Goal: Task Accomplishment & Management: Use online tool/utility

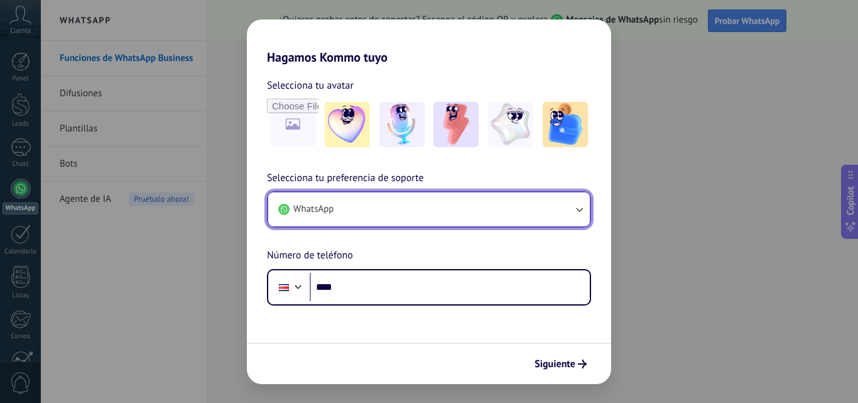
click at [537, 202] on button "WhatsApp" at bounding box center [429, 209] width 322 height 34
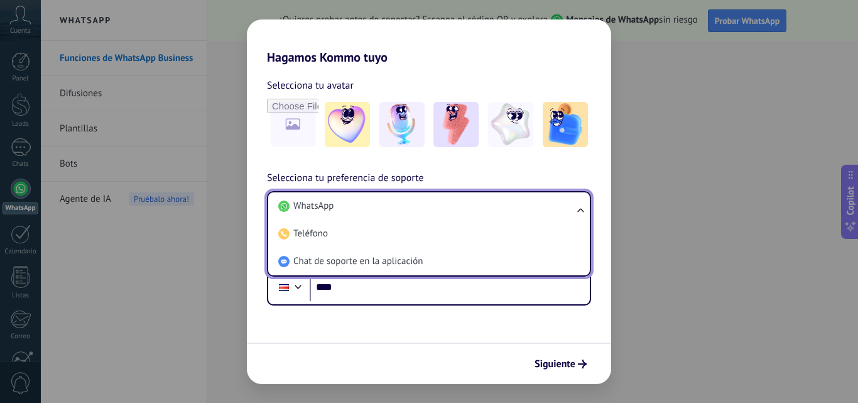
click at [537, 202] on li "WhatsApp" at bounding box center [426, 206] width 307 height 28
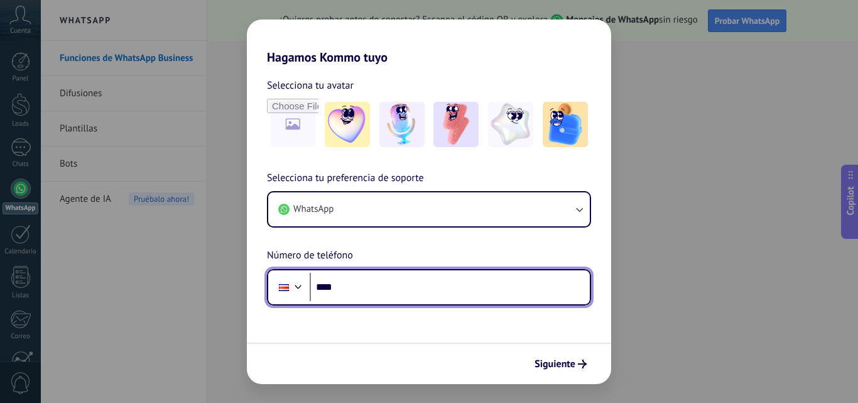
click at [362, 291] on input "****" at bounding box center [450, 287] width 280 height 29
paste input "**********"
type input "**********"
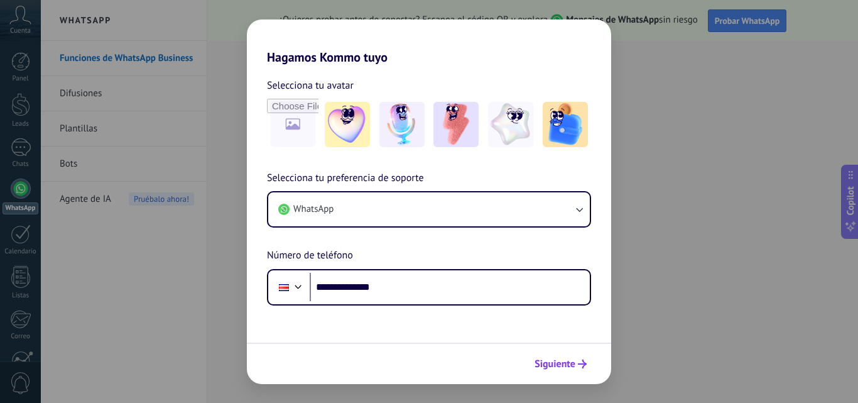
click at [557, 366] on span "Siguiente" at bounding box center [555, 363] width 41 height 9
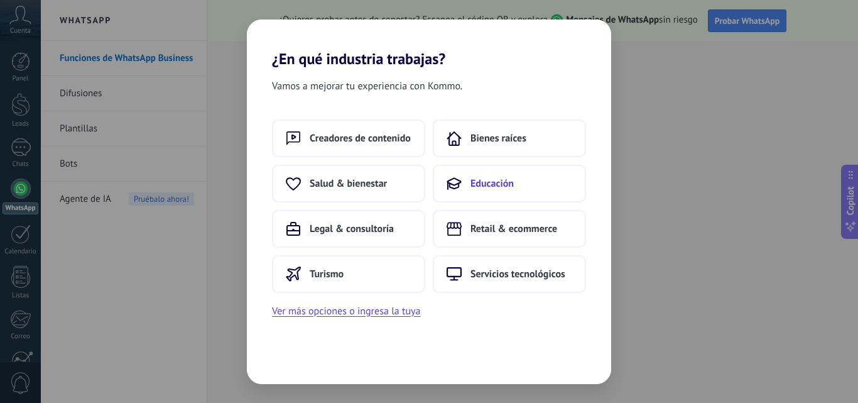
click at [501, 189] on span "Educación" at bounding box center [492, 183] width 43 height 13
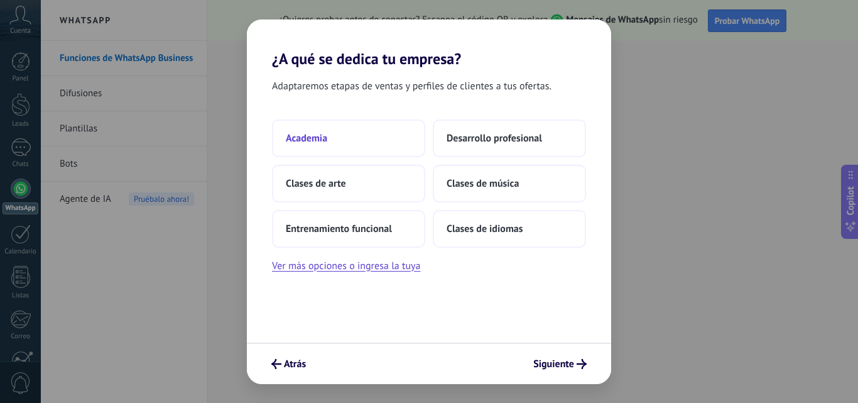
click at [321, 146] on button "Academia" at bounding box center [348, 138] width 153 height 38
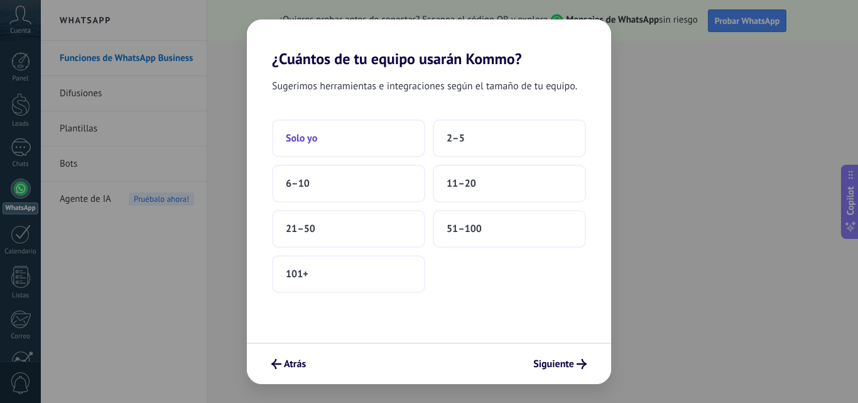
click at [348, 156] on button "Solo yo" at bounding box center [348, 138] width 153 height 38
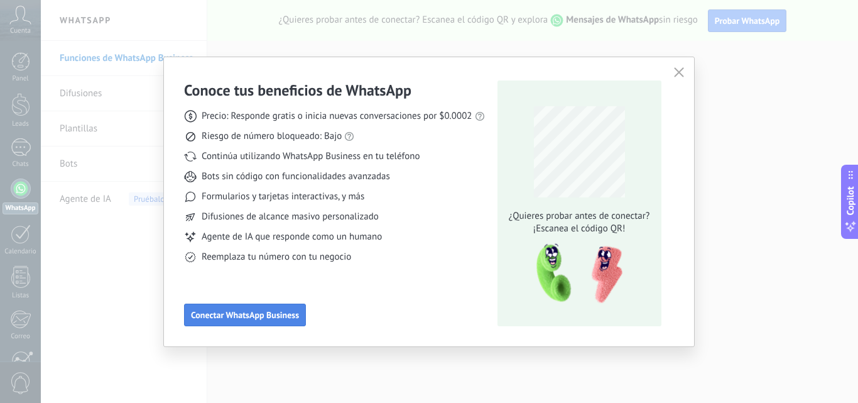
click at [250, 319] on span "Conectar WhatsApp Business" at bounding box center [245, 314] width 108 height 9
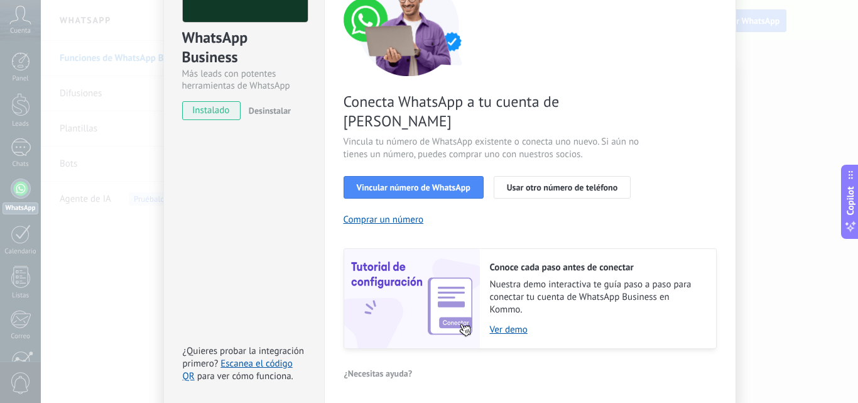
scroll to position [63, 0]
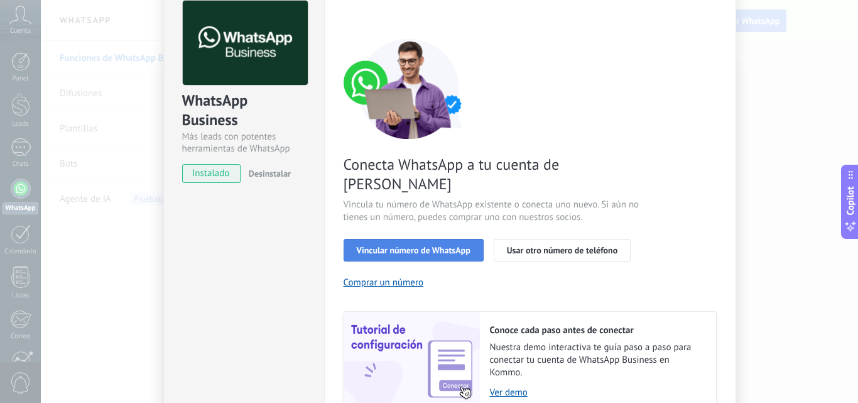
click at [424, 246] on span "Vincular número de WhatsApp" at bounding box center [414, 250] width 114 height 9
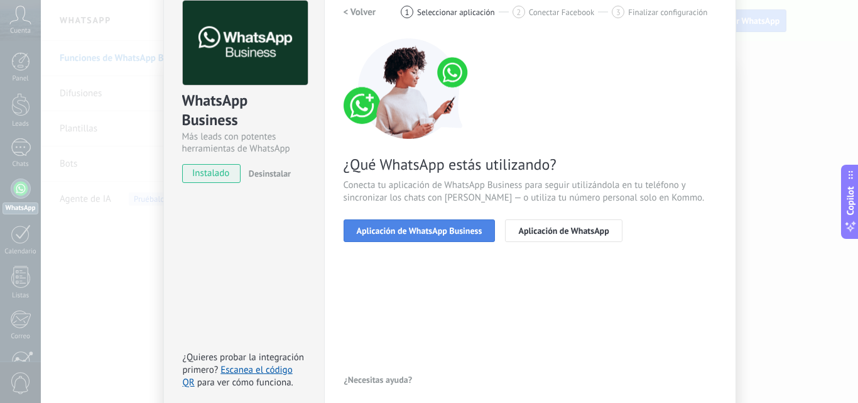
click at [437, 231] on span "Aplicación de WhatsApp Business" at bounding box center [420, 230] width 126 height 9
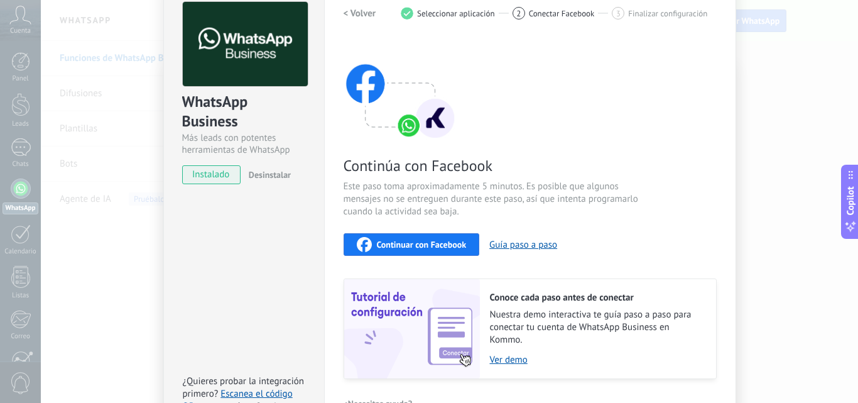
scroll to position [0, 0]
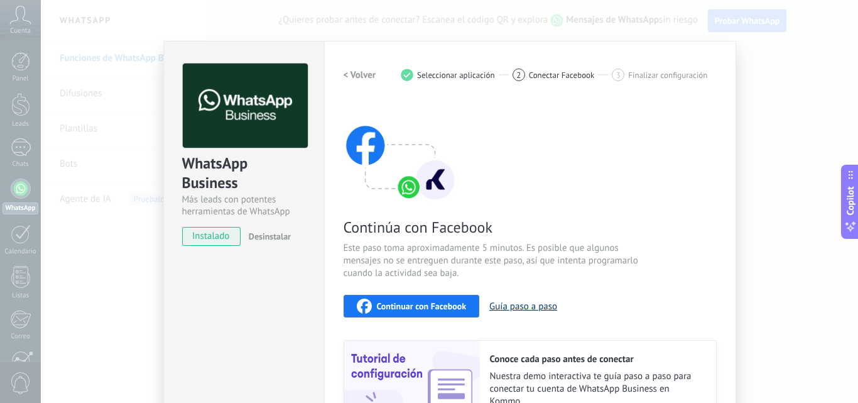
click at [533, 307] on button "Guía paso a paso" at bounding box center [523, 306] width 68 height 12
click at [429, 307] on span "Continuar con Facebook" at bounding box center [422, 306] width 90 height 9
click at [430, 297] on button "Continuar con Facebook" at bounding box center [412, 306] width 136 height 23
click at [530, 305] on button "Guía paso a paso" at bounding box center [523, 306] width 68 height 12
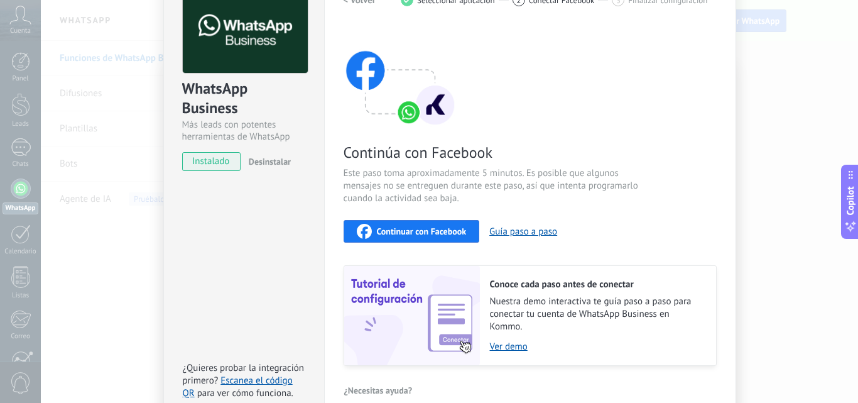
scroll to position [141, 0]
